Goal: Task Accomplishment & Management: Manage account settings

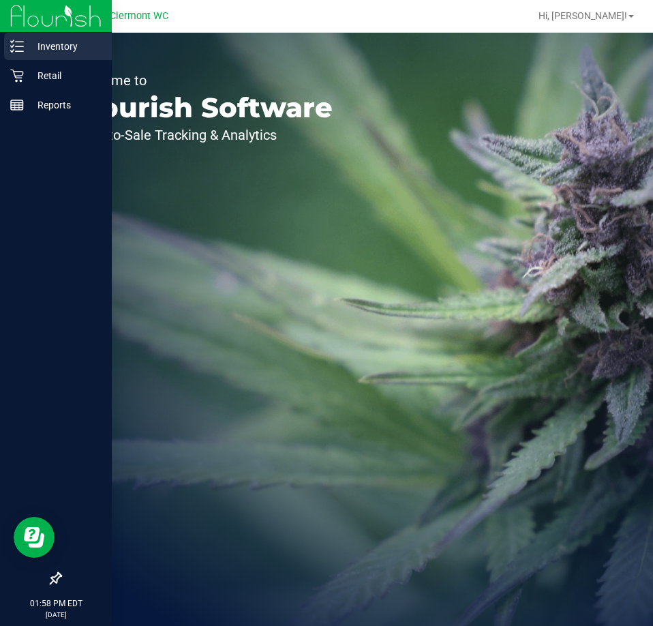
click at [18, 50] on icon at bounding box center [17, 47] width 14 height 14
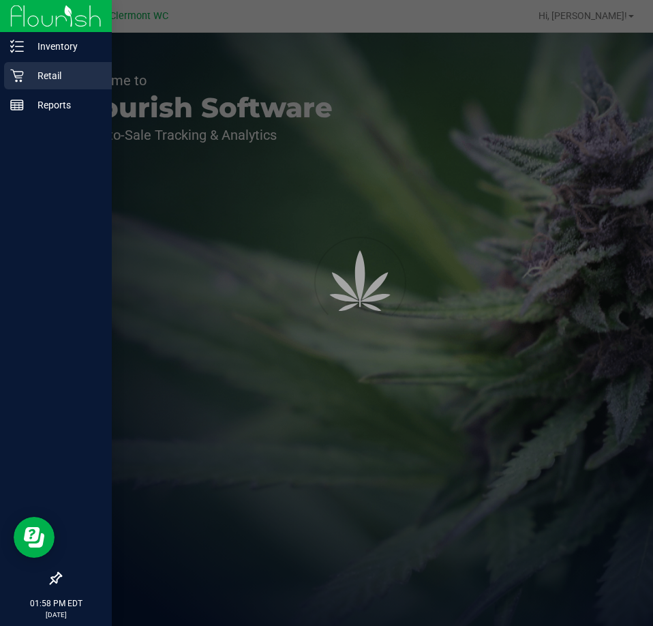
click at [57, 77] on p "Retail" at bounding box center [65, 76] width 82 height 16
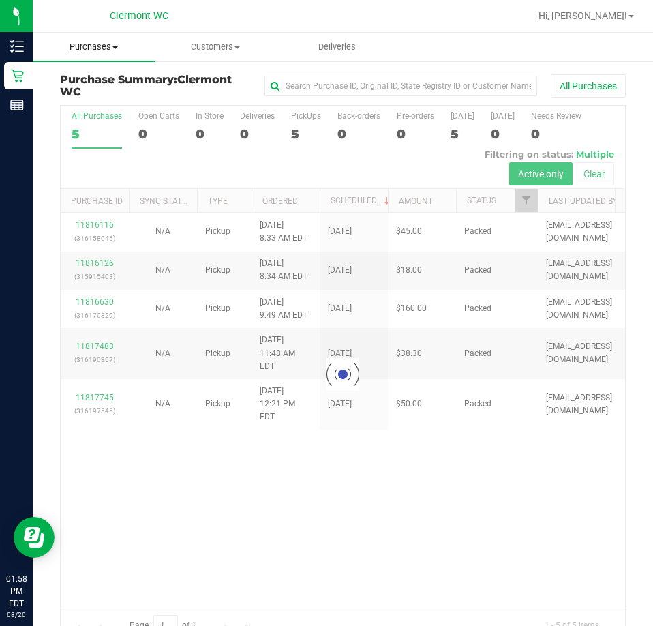
click at [123, 52] on span "Purchases" at bounding box center [94, 47] width 122 height 12
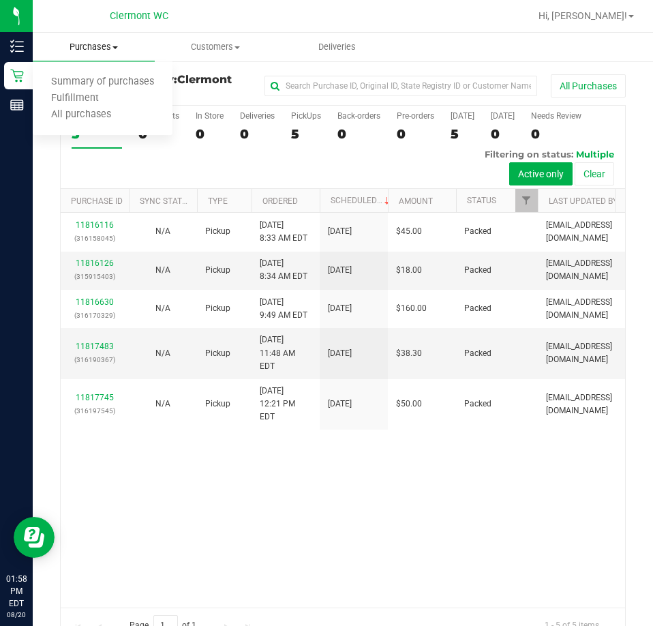
click at [74, 100] on span "Fulfillment" at bounding box center [75, 99] width 85 height 12
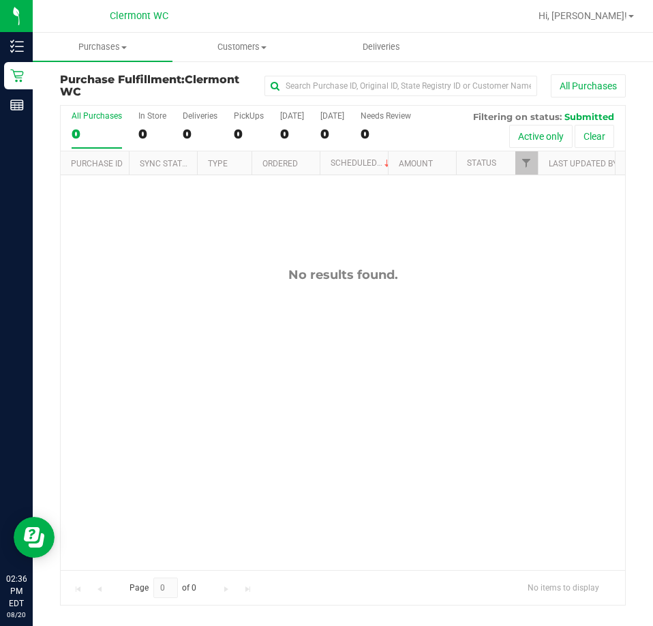
click at [141, 355] on div "No results found." at bounding box center [343, 418] width 565 height 486
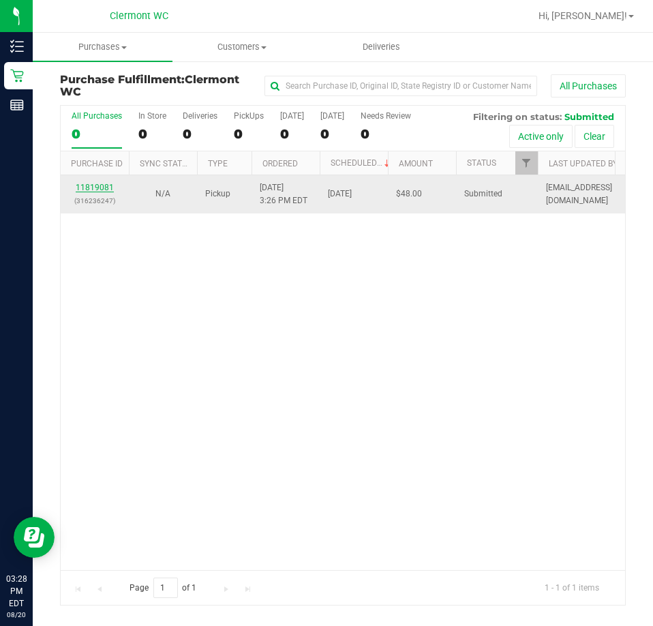
click at [95, 188] on link "11819081" at bounding box center [95, 188] width 38 height 10
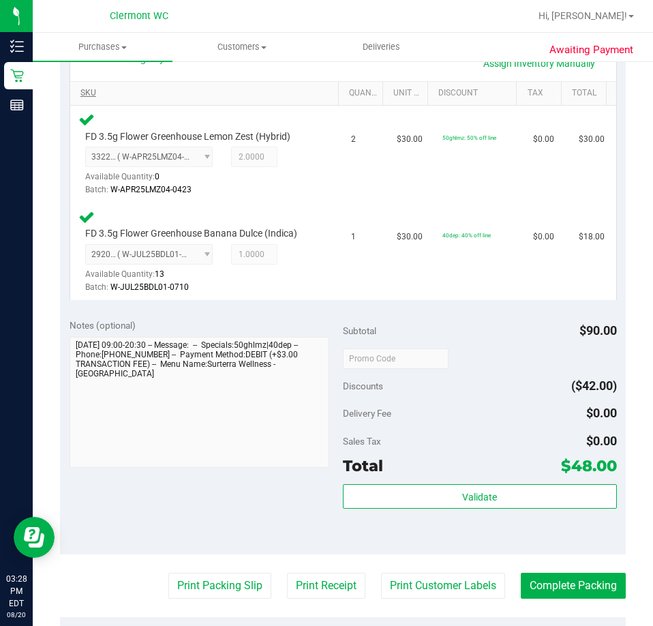
scroll to position [336, 0]
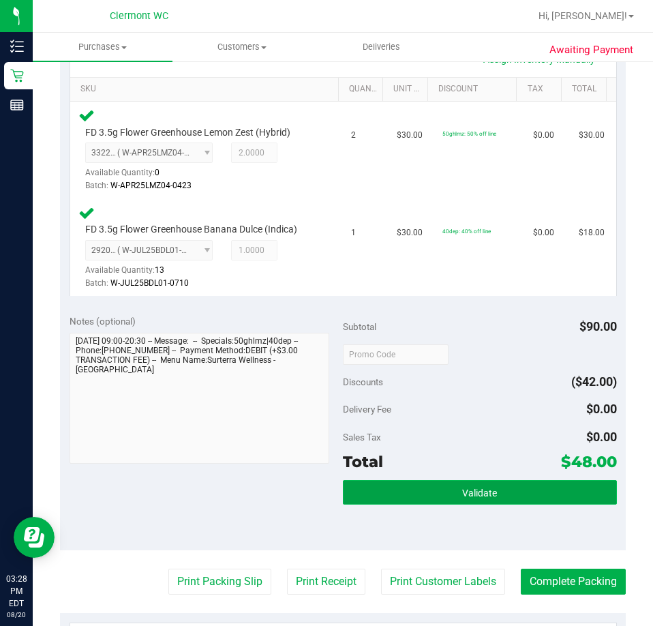
click at [452, 490] on button "Validate" at bounding box center [480, 492] width 274 height 25
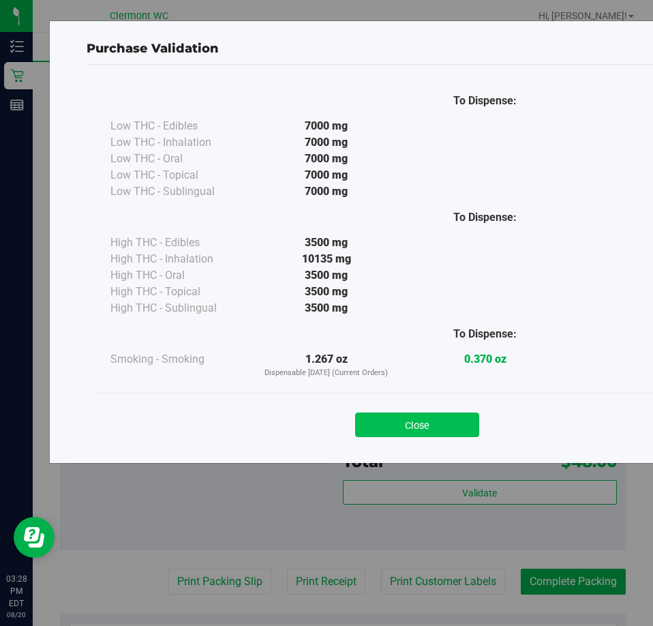
click at [414, 423] on button "Close" at bounding box center [417, 425] width 124 height 25
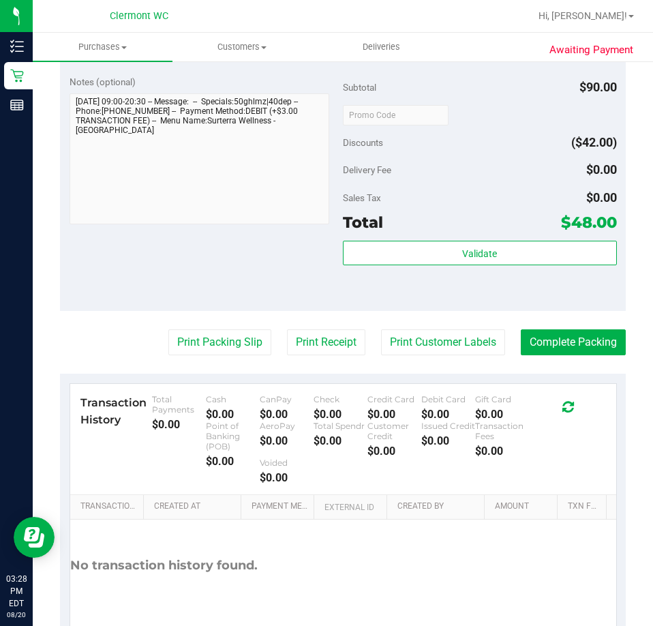
scroll to position [642, 0]
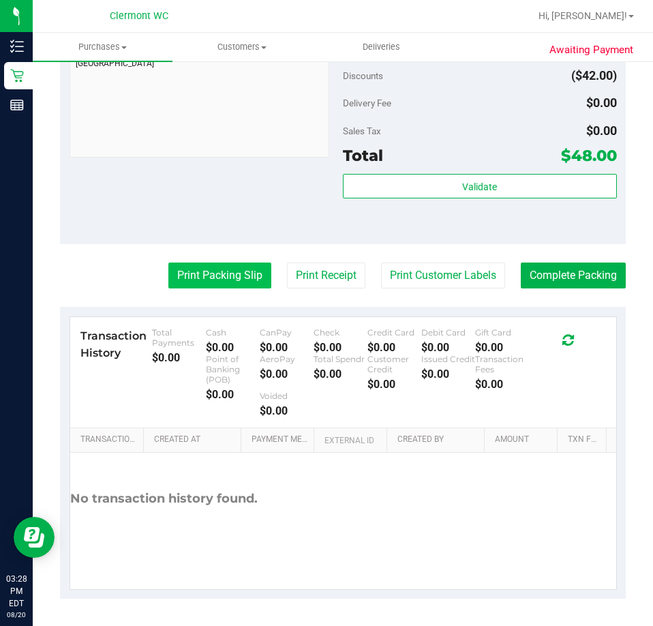
click at [215, 273] on button "Print Packing Slip" at bounding box center [219, 276] width 103 height 26
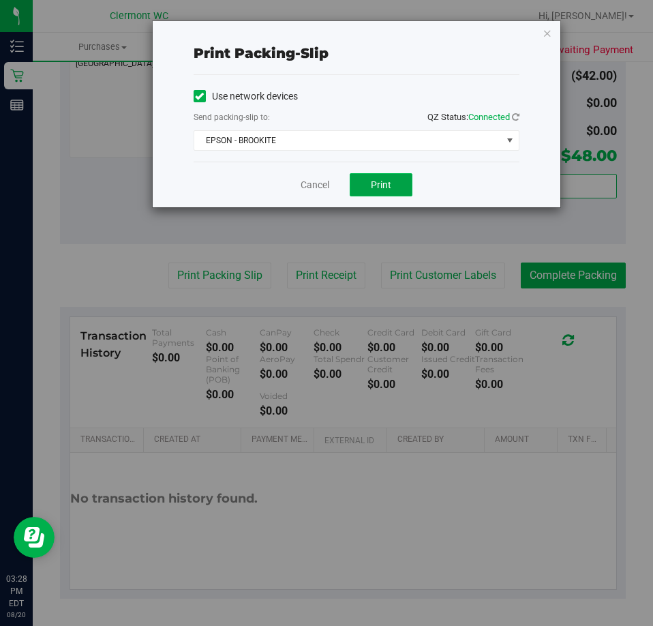
click at [387, 184] on span "Print" at bounding box center [381, 184] width 20 height 11
click at [309, 186] on link "Cancel" at bounding box center [315, 185] width 29 height 14
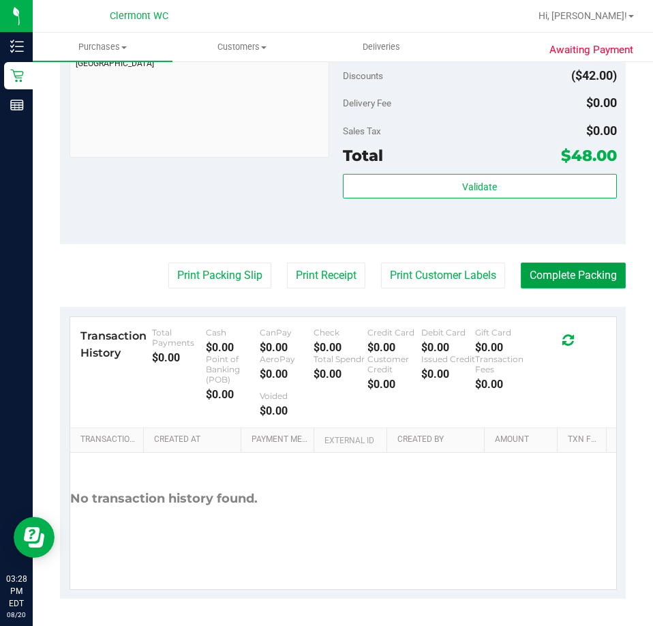
click at [561, 274] on button "Complete Packing" at bounding box center [573, 276] width 105 height 26
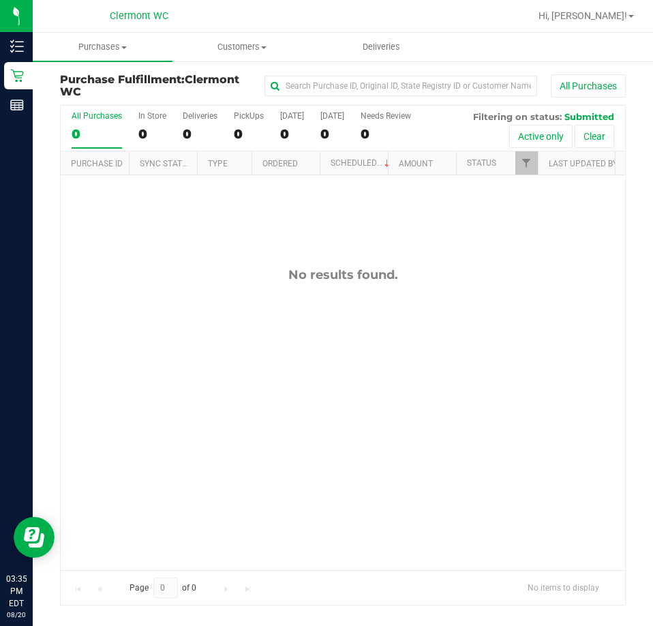
click at [327, 322] on div "No results found." at bounding box center [343, 418] width 565 height 486
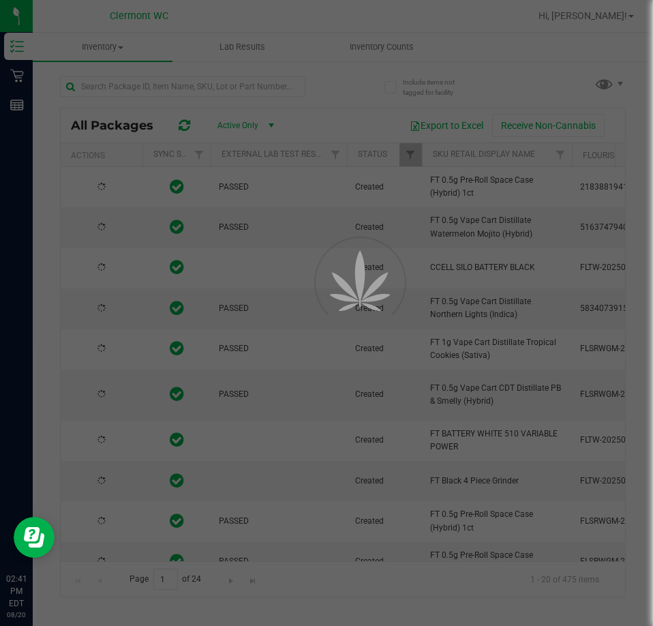
click at [132, 89] on div at bounding box center [326, 313] width 653 height 626
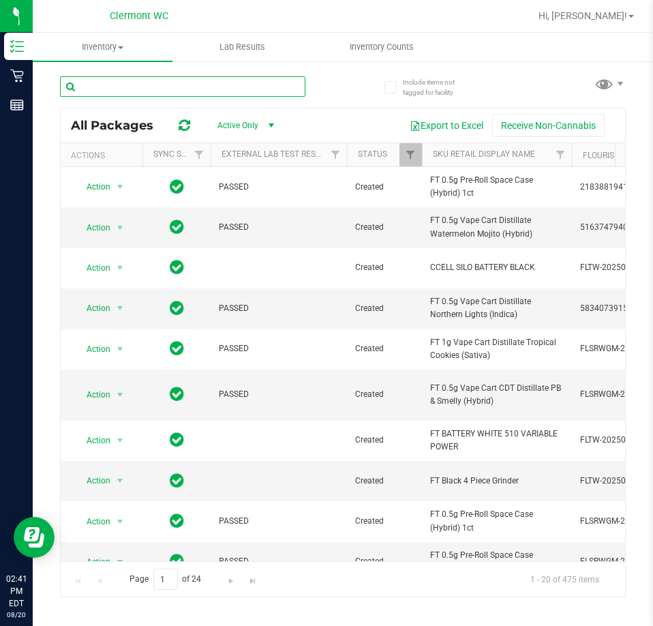
click at [132, 90] on input "text" at bounding box center [183, 86] width 246 height 20
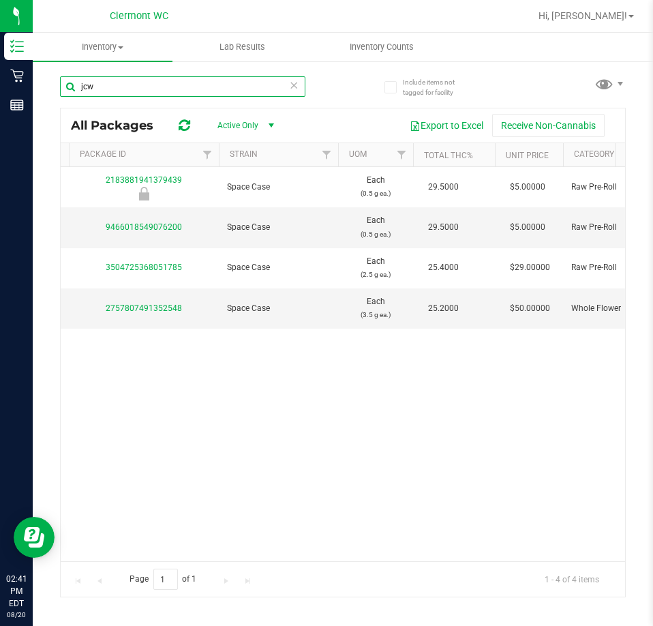
scroll to position [0, 709]
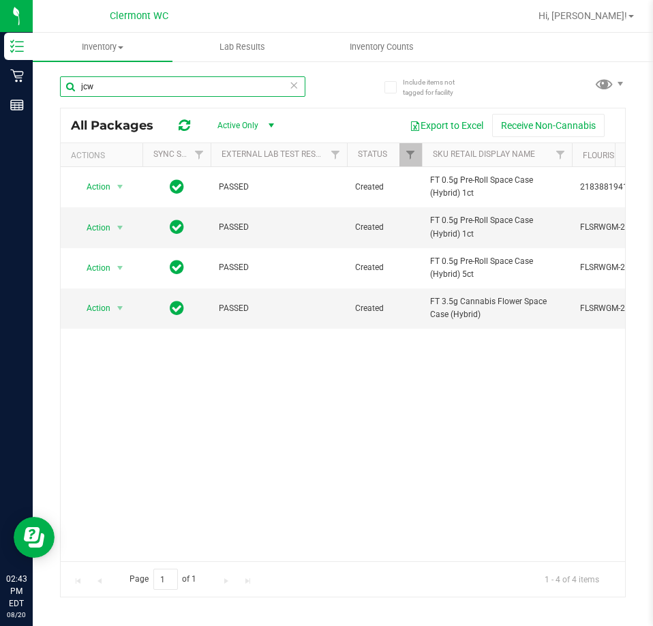
type input "jcw"
click at [293, 85] on icon at bounding box center [294, 84] width 10 height 16
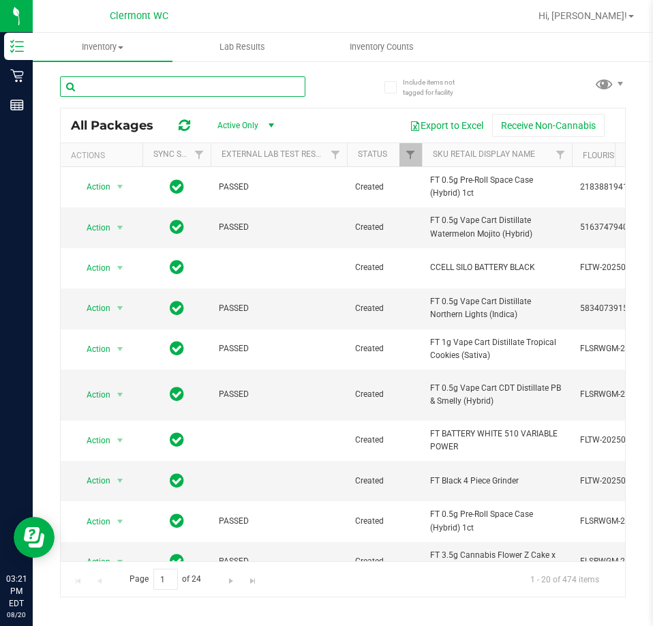
click at [147, 84] on input "text" at bounding box center [183, 86] width 246 height 20
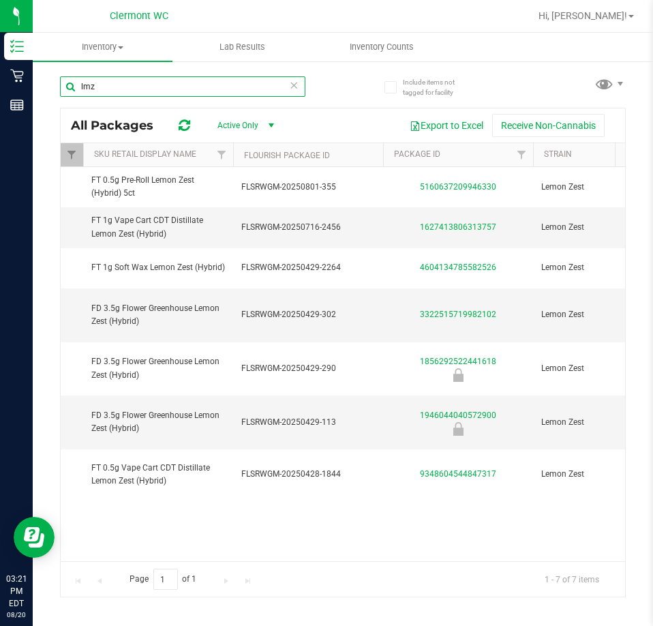
scroll to position [0, 221]
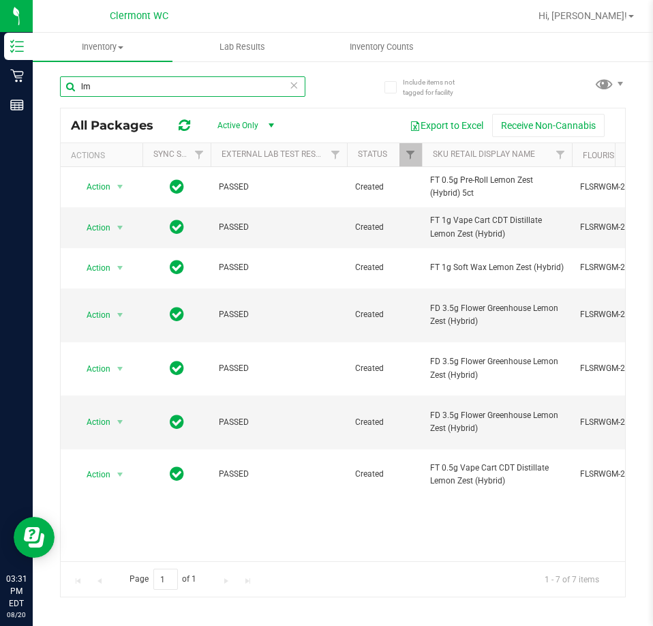
type input "l"
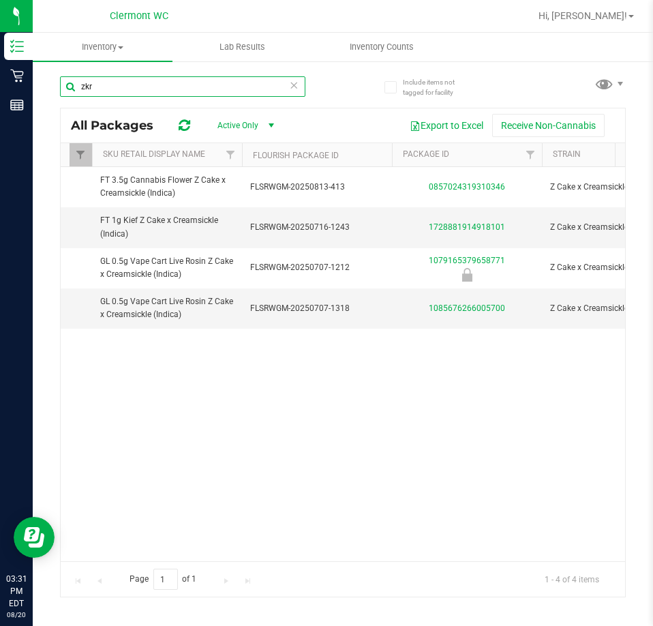
scroll to position [0, 393]
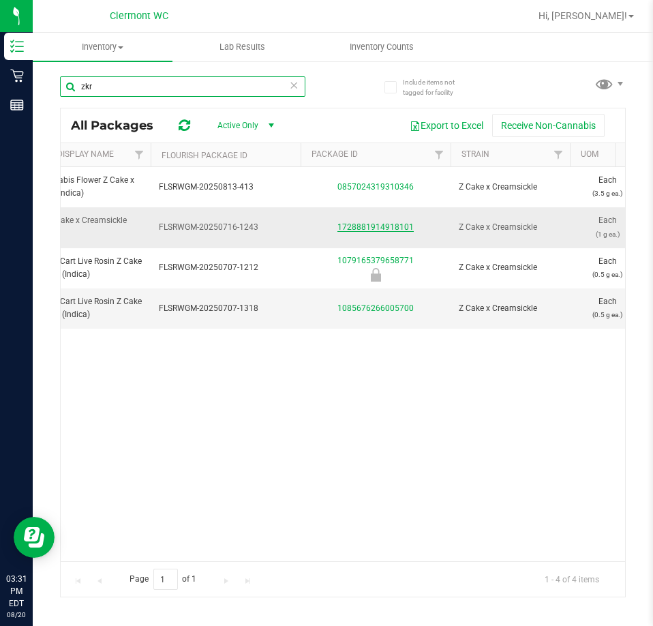
type input "zkr"
click at [374, 227] on link "1728881914918101" at bounding box center [376, 227] width 76 height 10
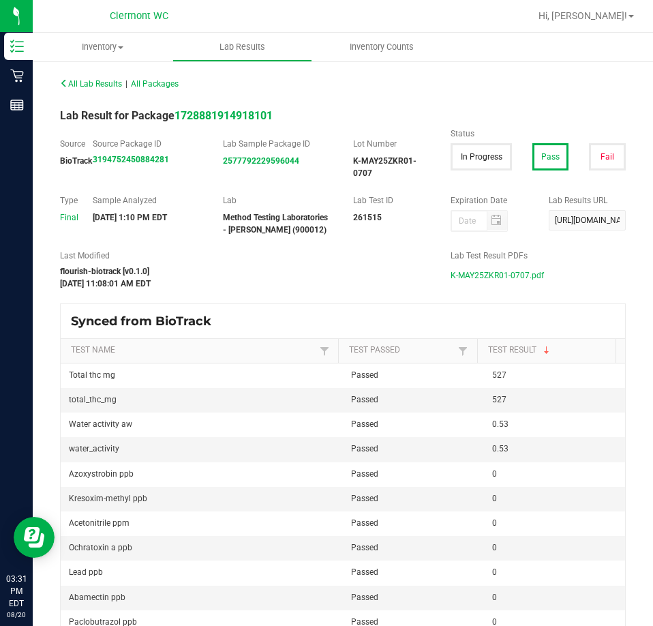
click at [488, 274] on span "K-MAY25ZKR01-0707.pdf" at bounding box center [497, 275] width 93 height 20
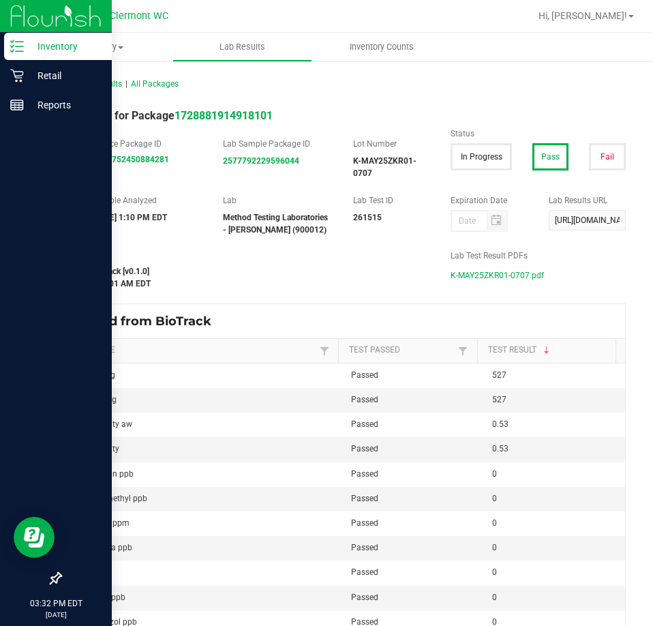
click at [55, 42] on p "Inventory" at bounding box center [65, 46] width 82 height 16
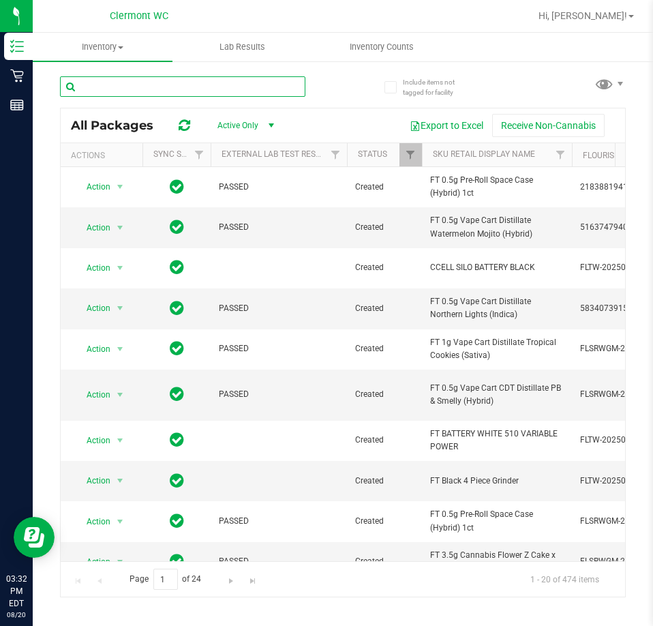
click at [107, 87] on input "text" at bounding box center [183, 86] width 246 height 20
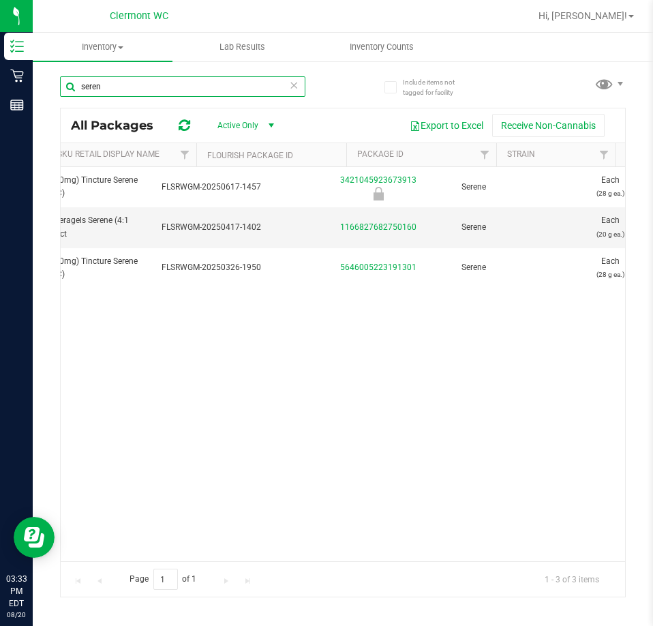
scroll to position [0, 419]
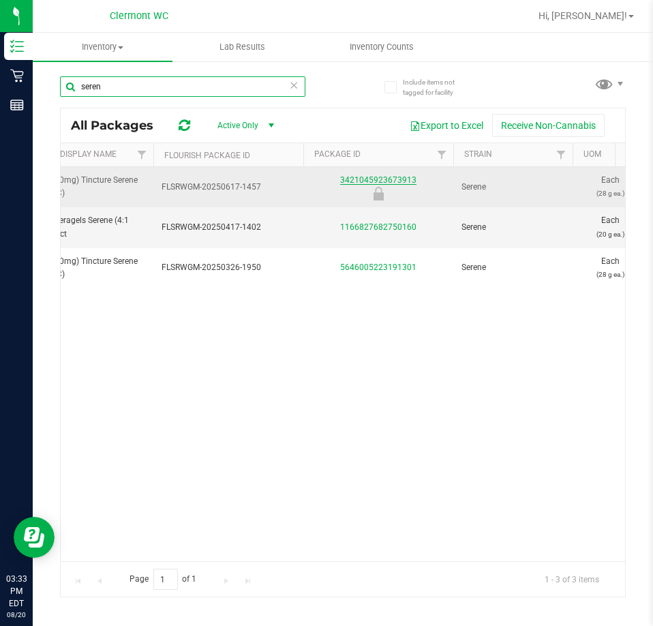
type input "seren"
click at [388, 181] on link "3421045923673913" at bounding box center [378, 180] width 76 height 10
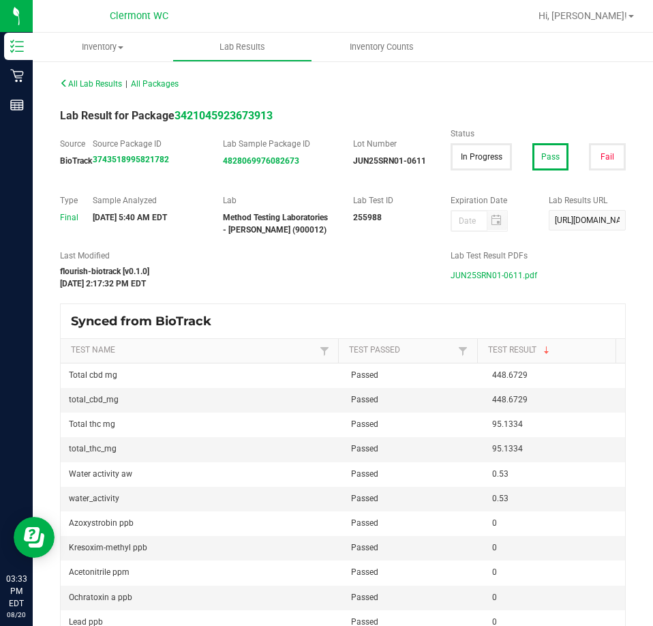
click at [480, 273] on span "JUN25SRN01-0611.pdf" at bounding box center [494, 275] width 87 height 20
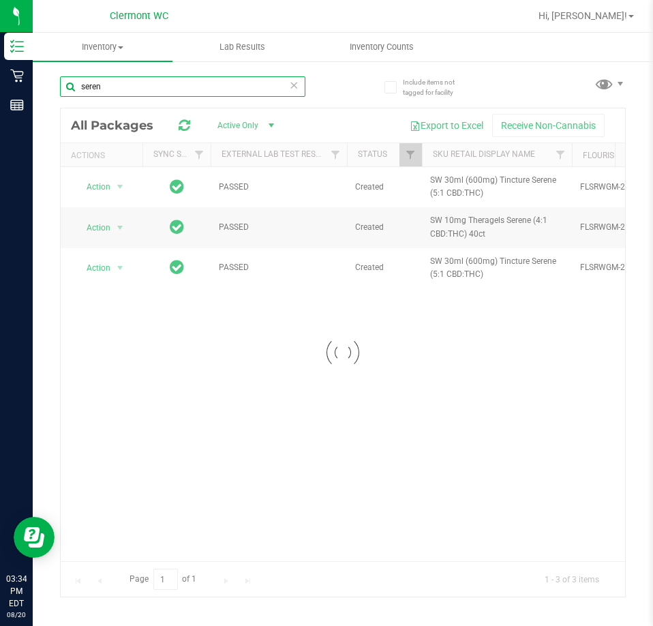
click at [124, 87] on input "seren" at bounding box center [183, 86] width 246 height 20
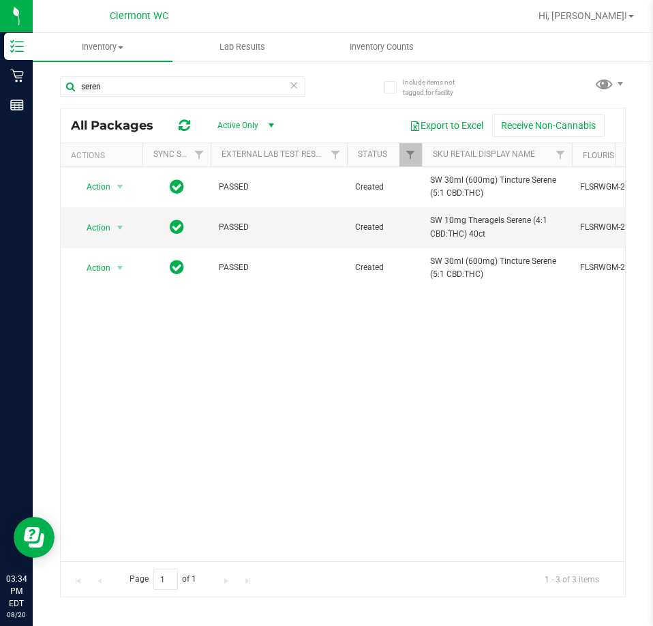
click at [289, 86] on icon at bounding box center [294, 84] width 10 height 16
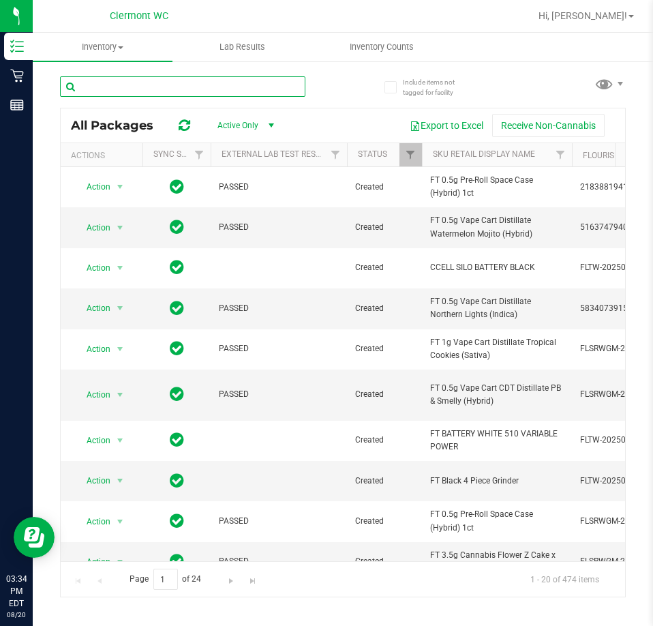
click at [224, 76] on input "text" at bounding box center [183, 86] width 246 height 20
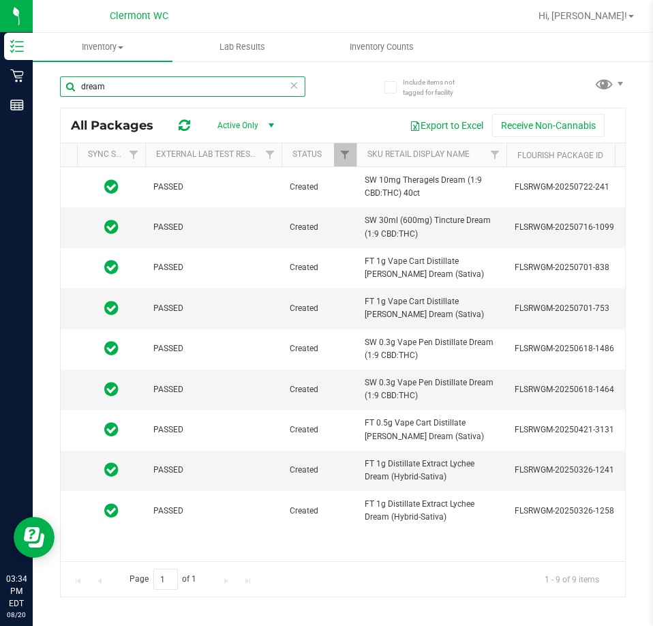
scroll to position [0, 84]
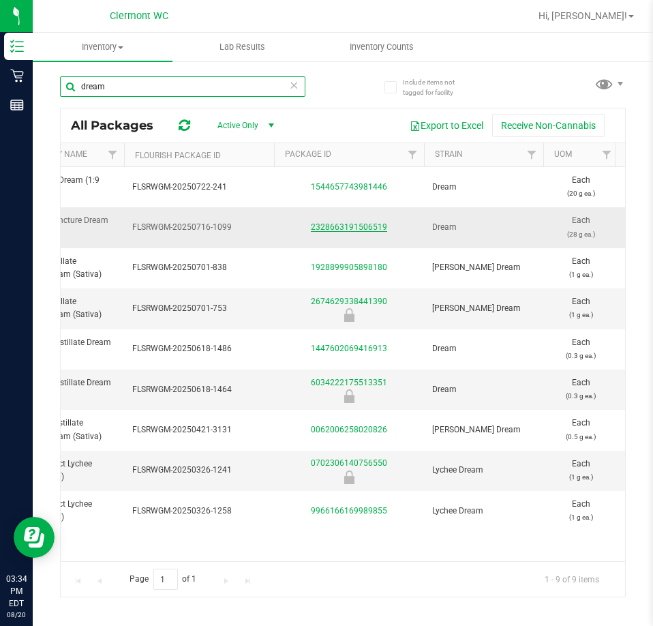
type input "dream"
click at [370, 227] on link "2328663191506519" at bounding box center [349, 227] width 76 height 10
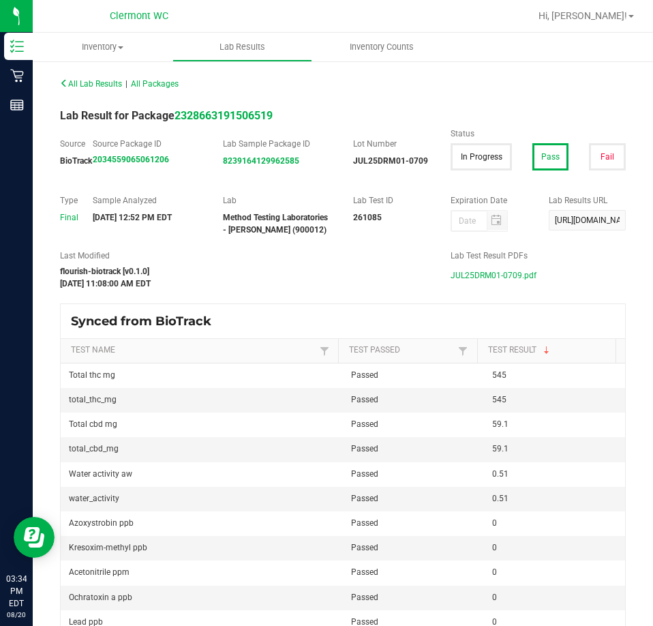
click at [484, 273] on span "JUL25DRM01-0709.pdf" at bounding box center [494, 275] width 86 height 20
click at [87, 84] on span "All Lab Results" at bounding box center [91, 84] width 62 height 10
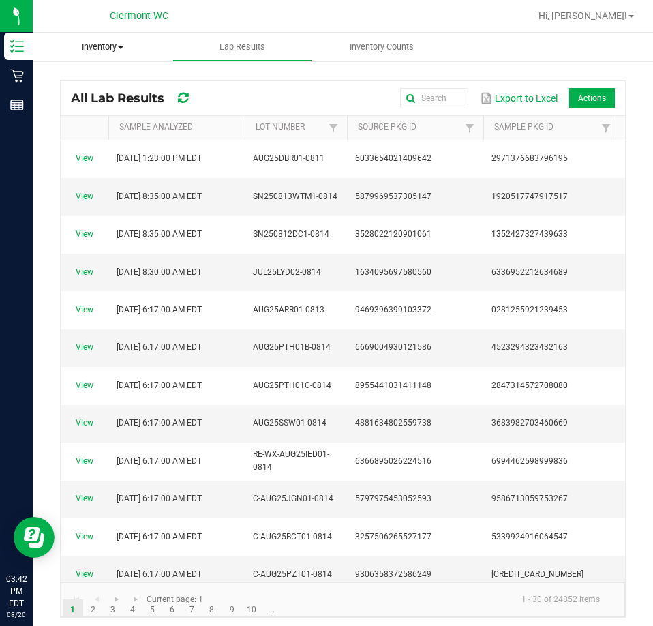
click at [121, 50] on span "Inventory" at bounding box center [103, 47] width 140 height 12
click at [75, 98] on span "All inventory" at bounding box center [79, 99] width 92 height 12
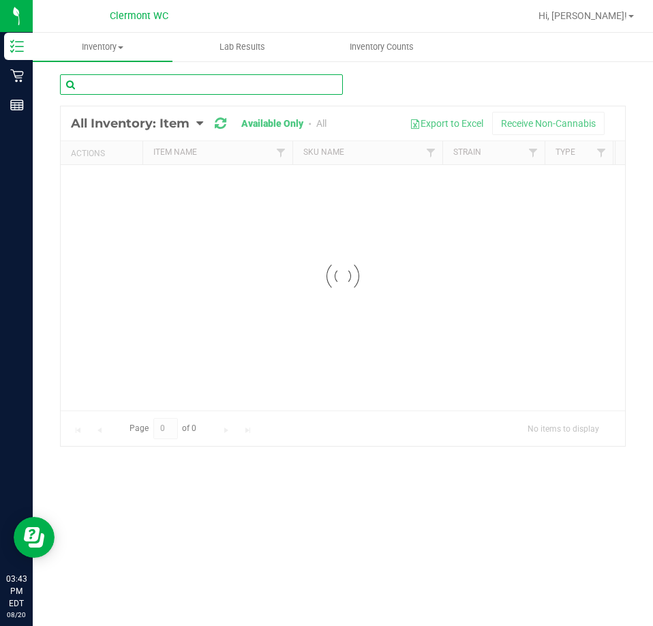
click at [102, 82] on input "text" at bounding box center [201, 84] width 283 height 20
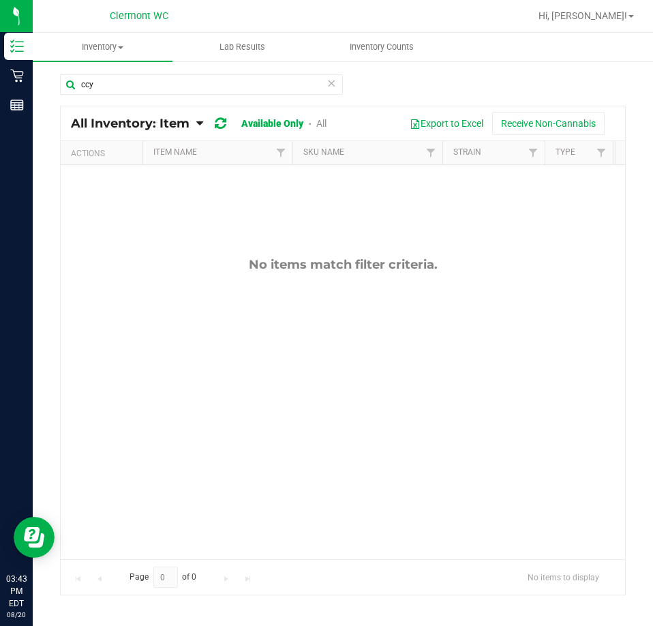
click at [237, 351] on div "No items match filter criteria." at bounding box center [343, 408] width 565 height 486
click at [117, 87] on input "ccy" at bounding box center [201, 84] width 283 height 20
type input "c"
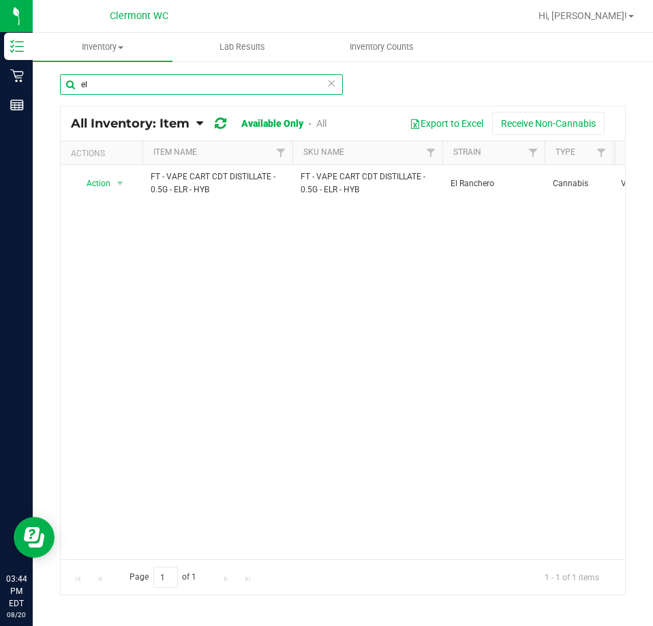
type input "e"
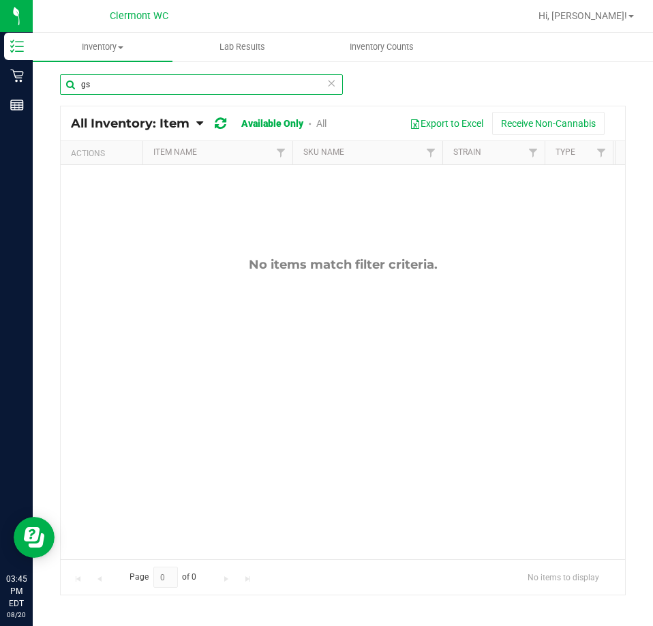
type input "g"
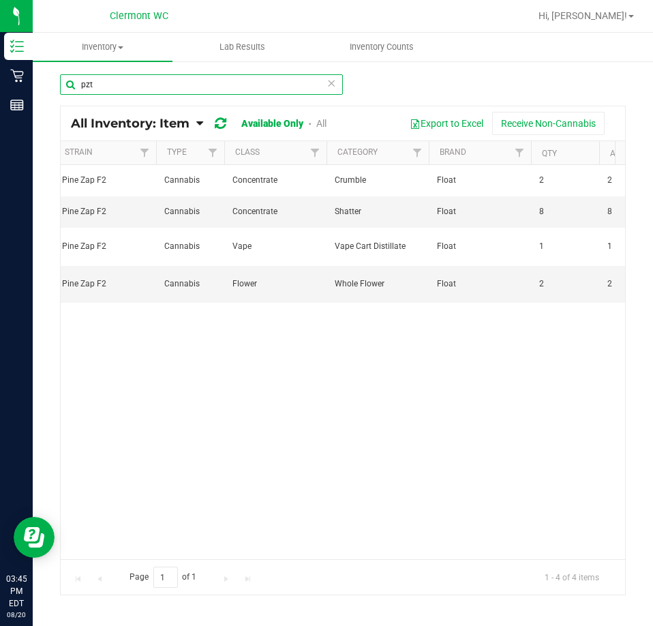
scroll to position [0, 391]
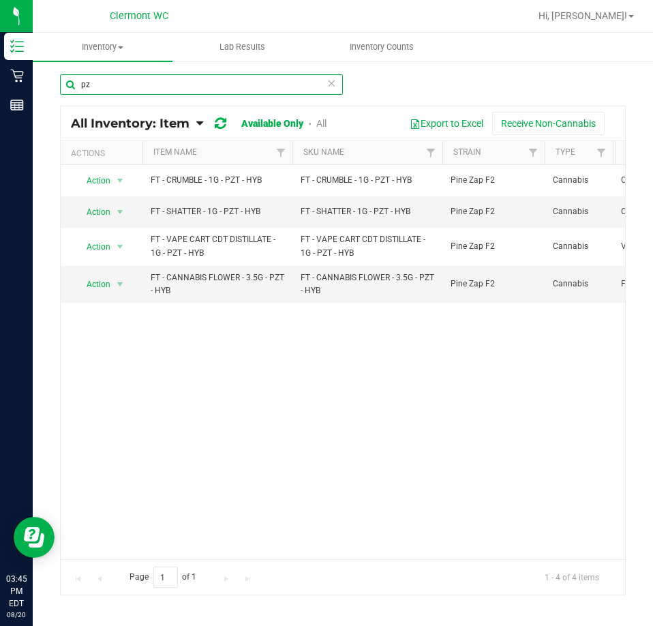
type input "p"
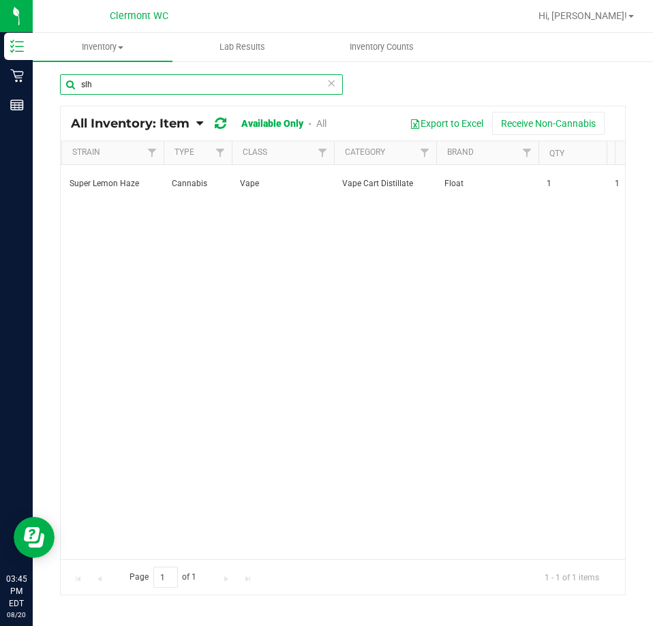
scroll to position [0, 383]
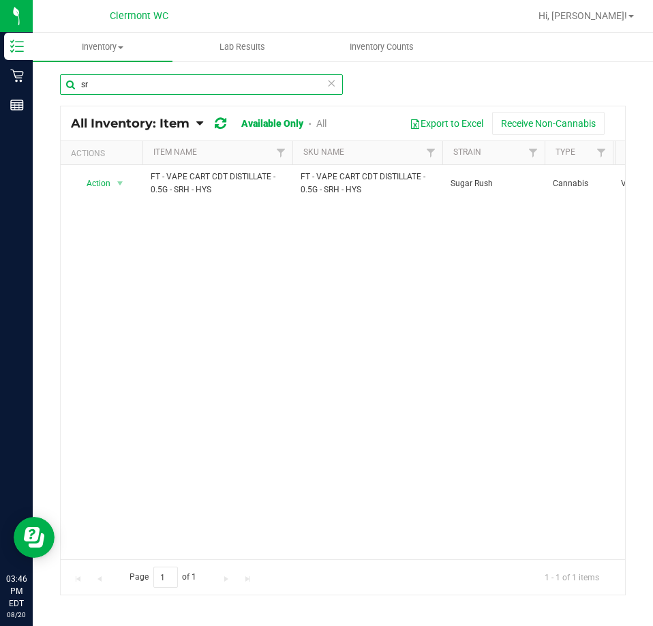
type input "s"
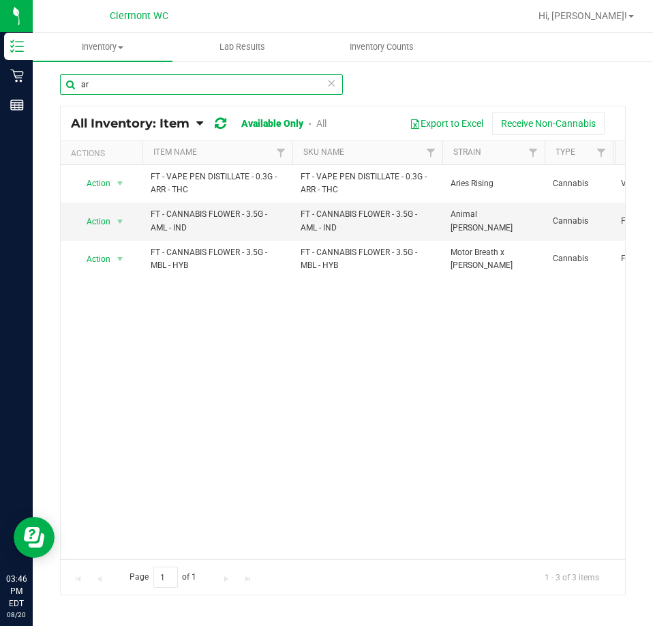
type input "a"
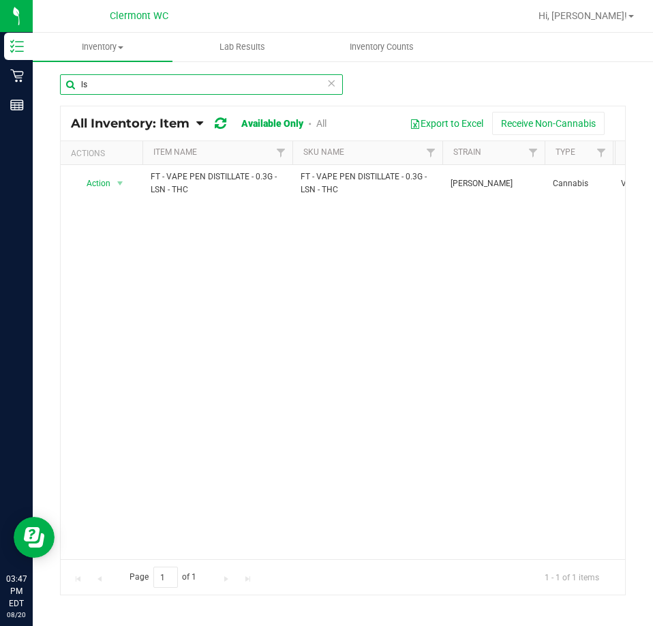
type input "l"
type input "p"
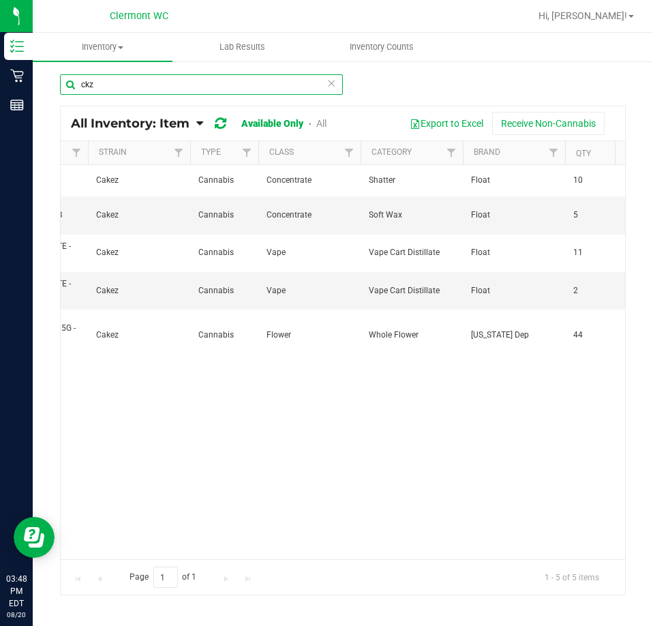
scroll to position [0, 382]
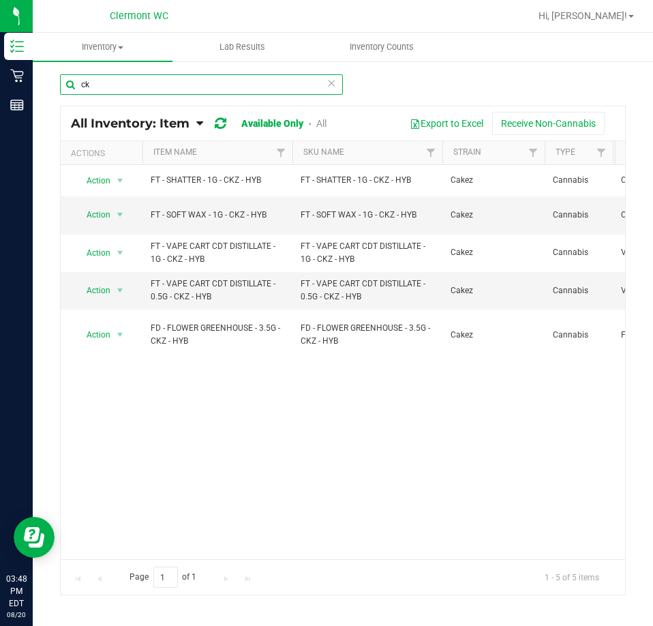
type input "c"
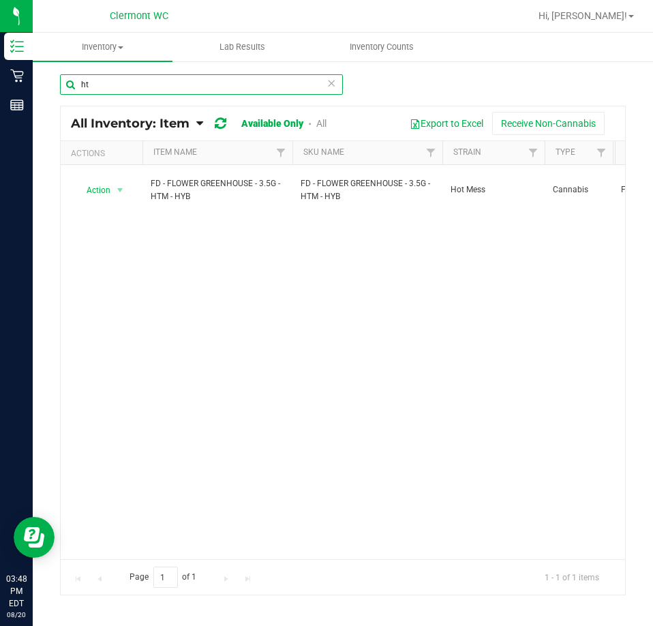
type input "h"
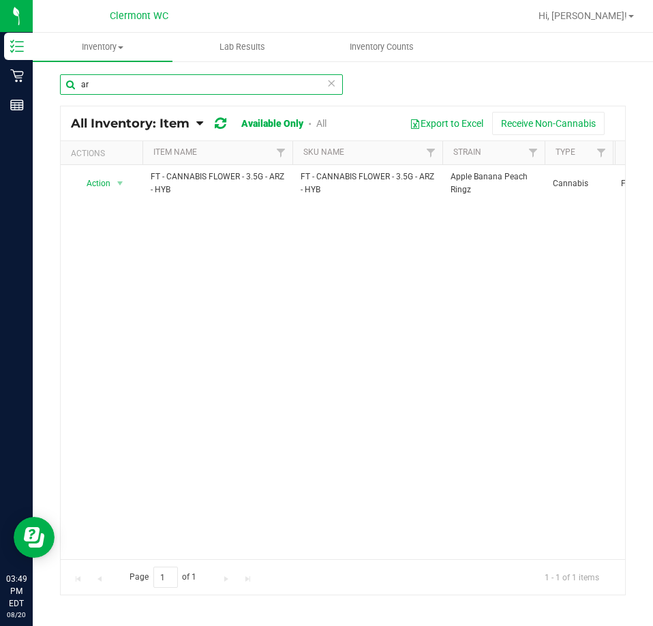
type input "a"
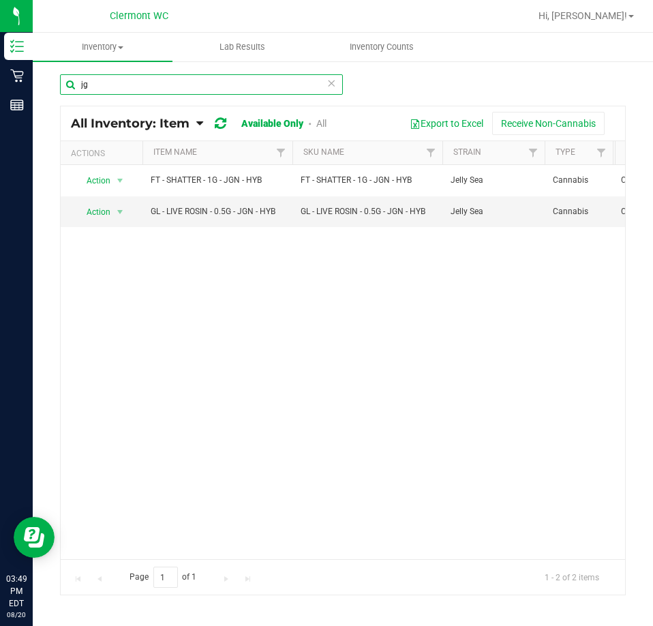
type input "j"
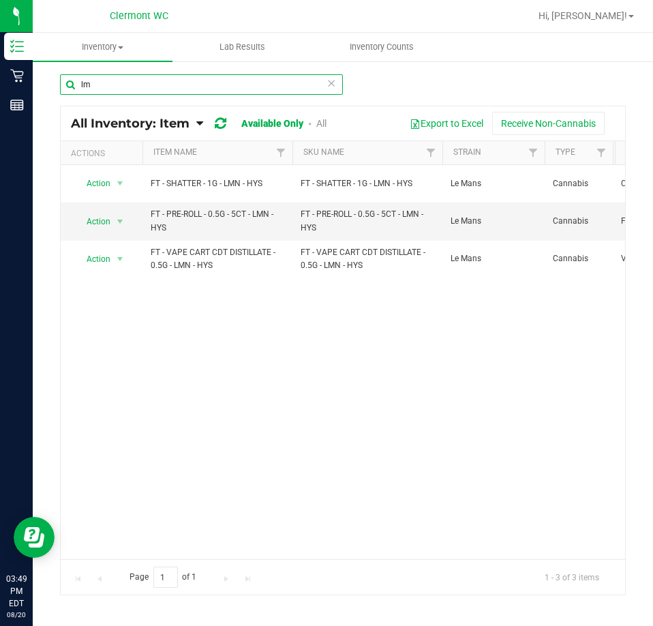
type input "l"
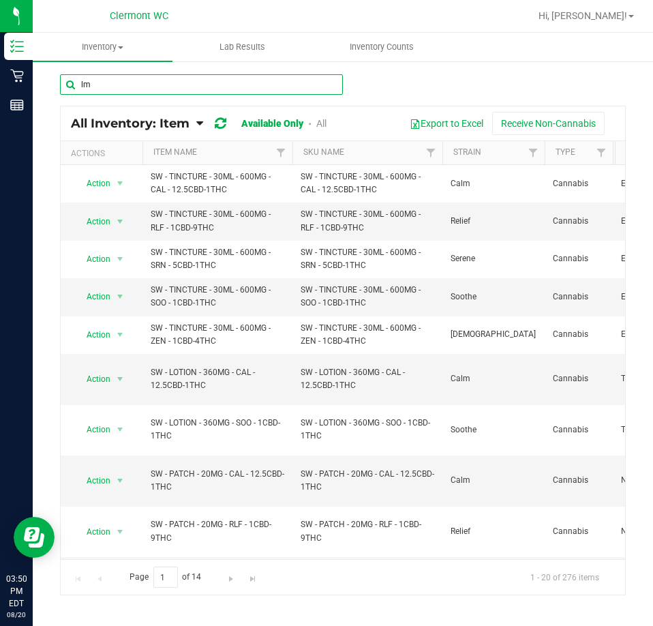
type input "lmn"
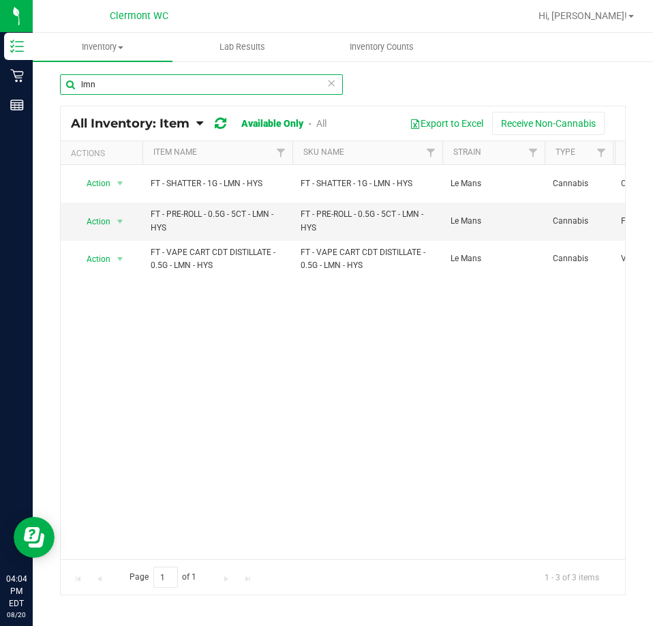
click at [156, 89] on input "lmn" at bounding box center [201, 84] width 283 height 20
click at [332, 87] on icon at bounding box center [332, 82] width 10 height 16
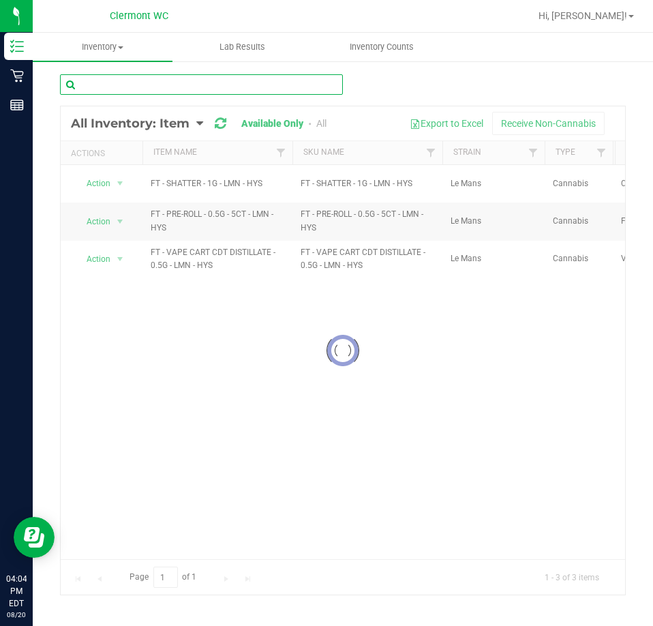
click at [225, 83] on input "text" at bounding box center [201, 84] width 283 height 20
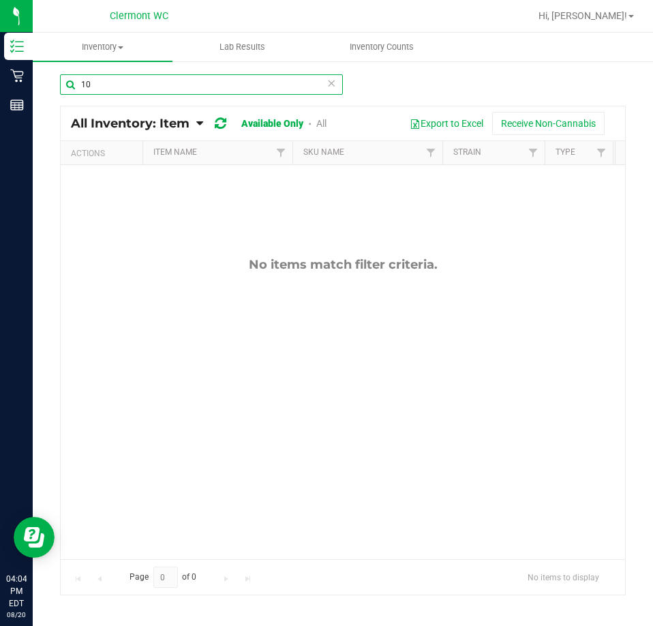
type input "1"
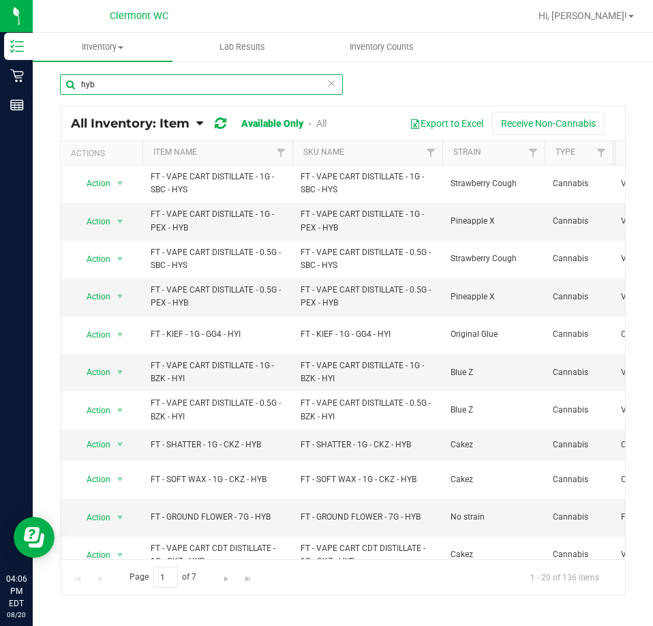
type input "hyb"
click at [334, 83] on icon at bounding box center [332, 82] width 10 height 16
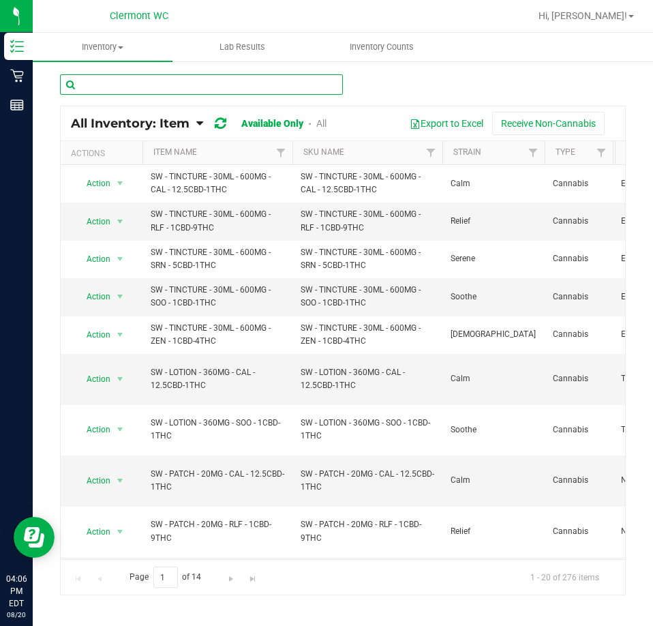
click at [198, 86] on input "text" at bounding box center [201, 84] width 283 height 20
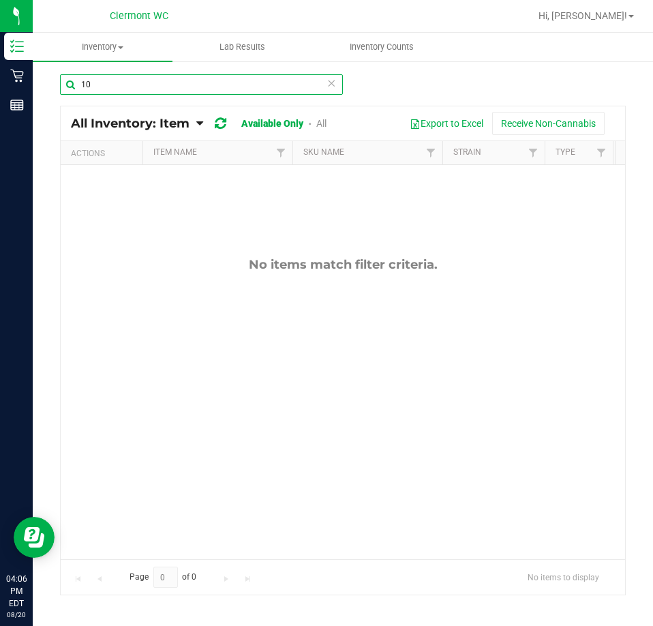
type input "1"
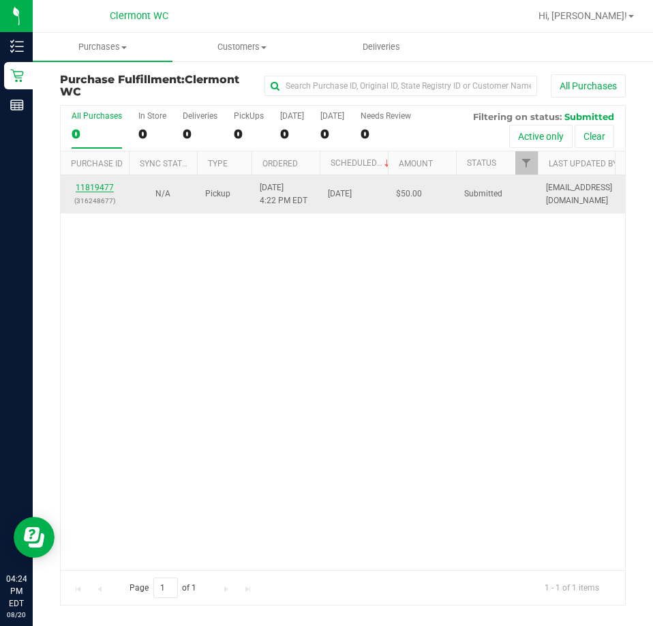
click at [106, 189] on link "11819477" at bounding box center [95, 188] width 38 height 10
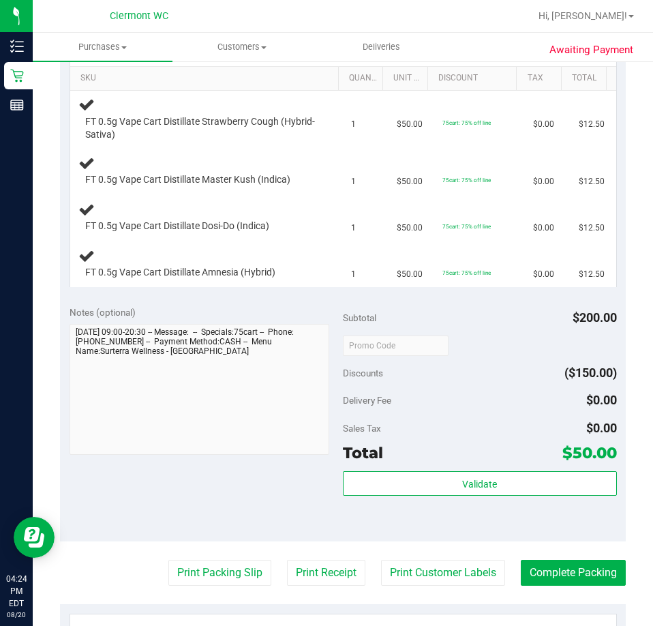
scroll to position [345, 0]
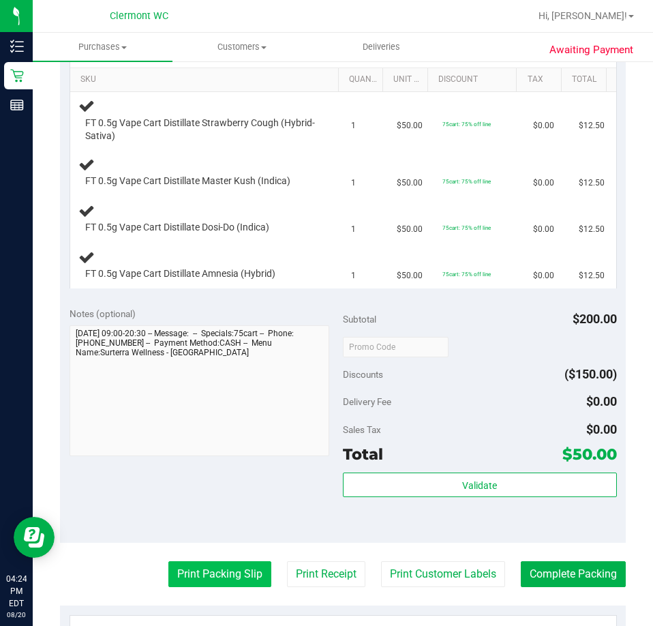
click at [203, 580] on button "Print Packing Slip" at bounding box center [219, 574] width 103 height 26
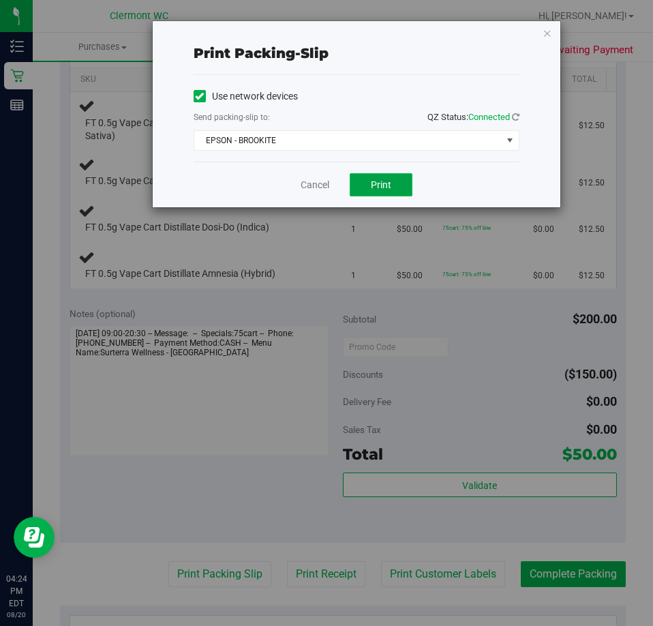
click at [393, 179] on button "Print" at bounding box center [381, 184] width 63 height 23
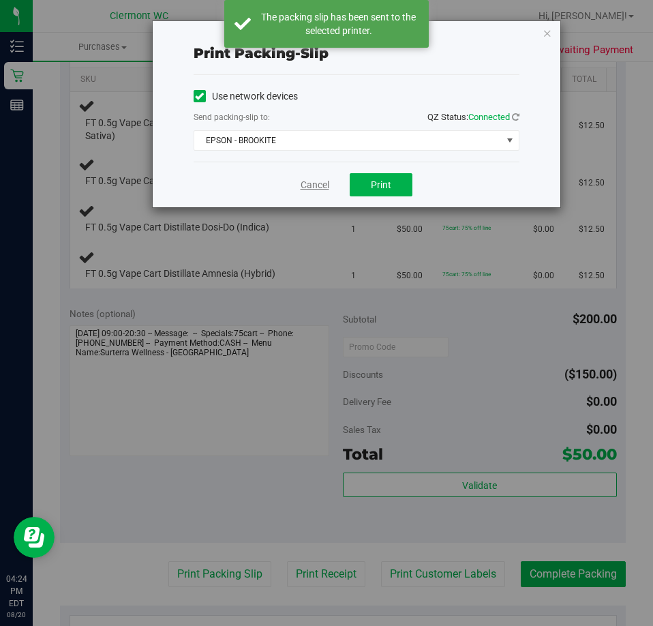
click at [311, 186] on link "Cancel" at bounding box center [315, 185] width 29 height 14
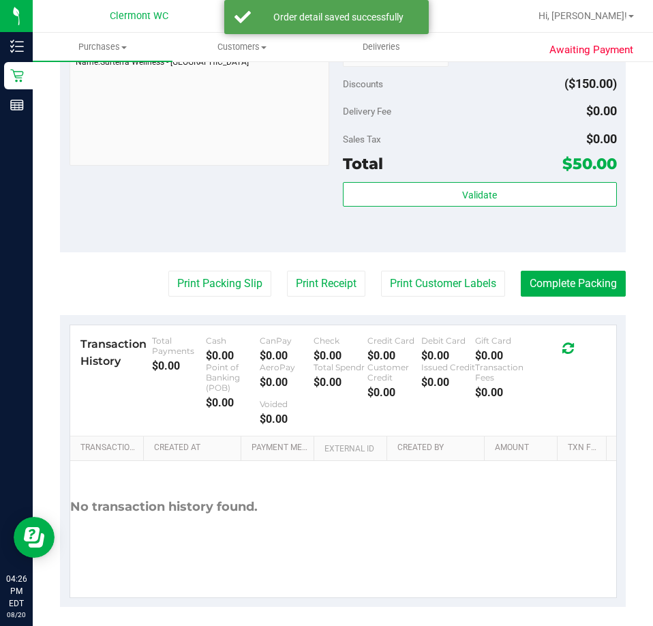
scroll to position [850, 0]
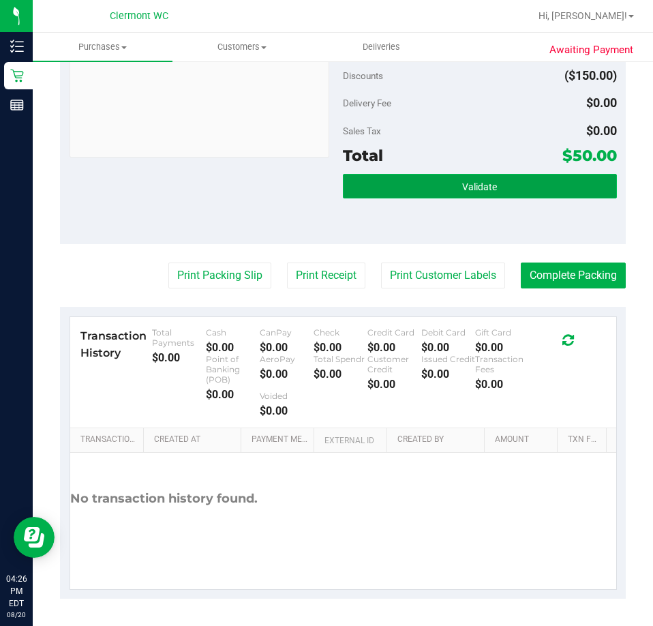
click at [476, 189] on span "Validate" at bounding box center [479, 186] width 35 height 11
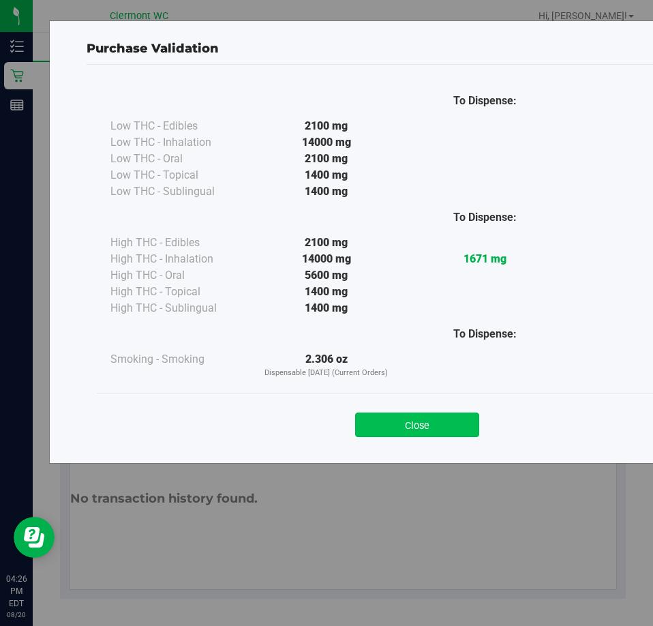
click at [439, 430] on button "Close" at bounding box center [417, 425] width 124 height 25
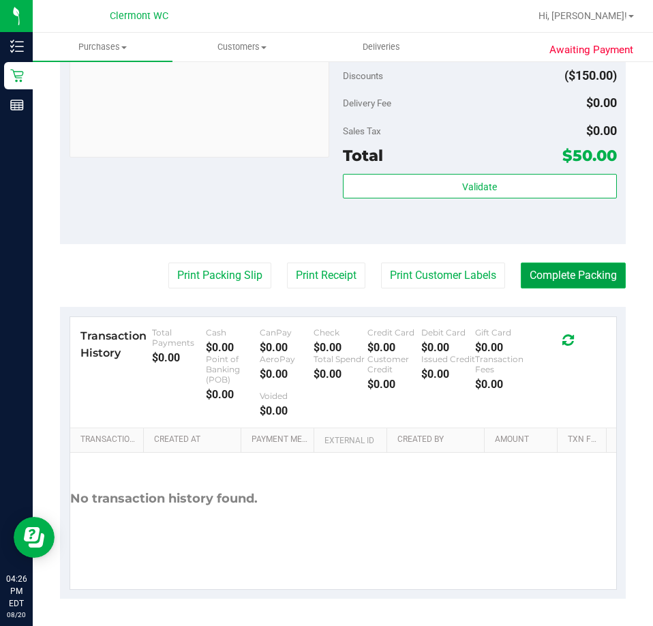
click at [575, 275] on button "Complete Packing" at bounding box center [573, 276] width 105 height 26
